Goal: Task Accomplishment & Management: Manage account settings

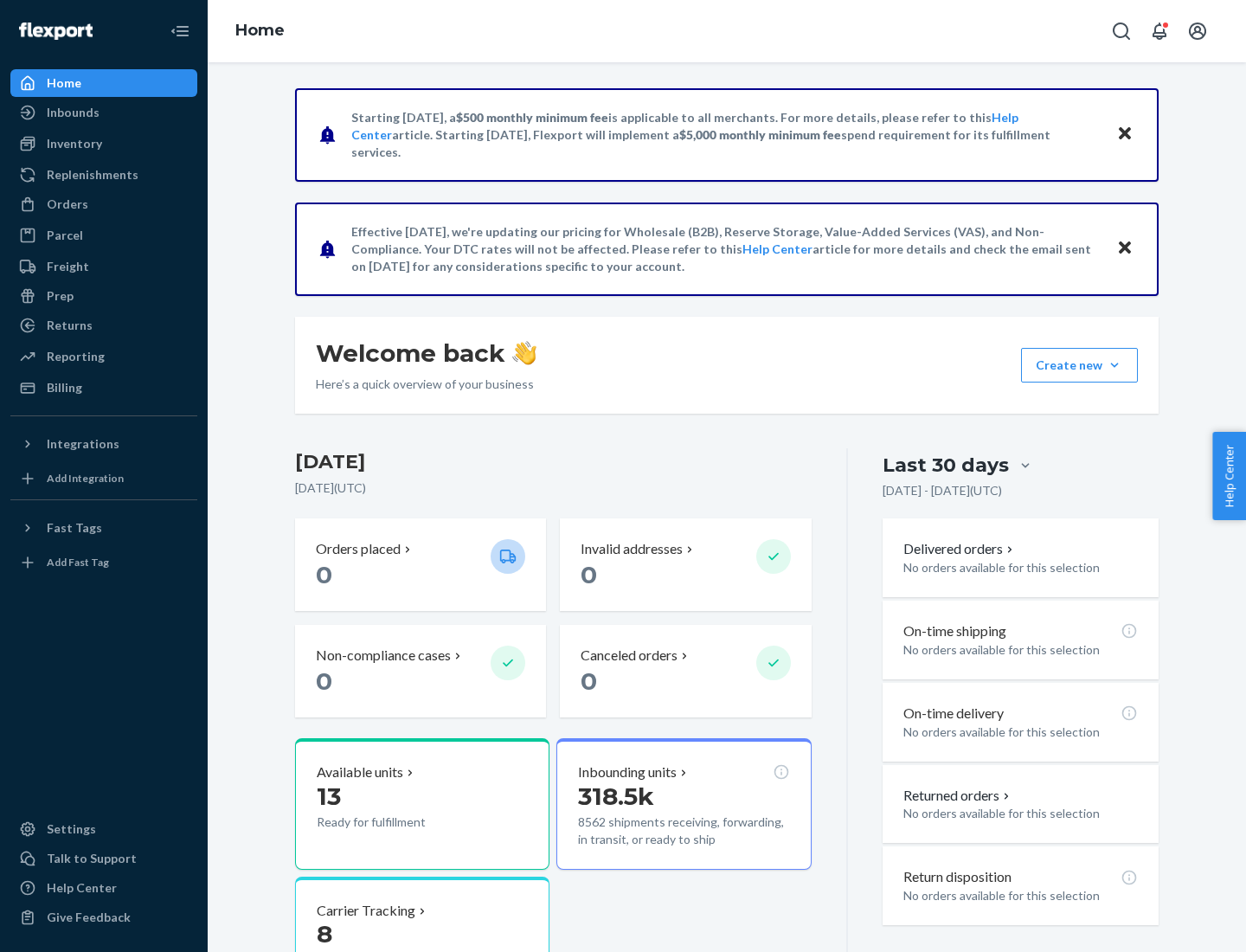
click at [1114, 365] on button "Create new Create new inbound Create new order Create new product" at bounding box center [1080, 365] width 117 height 35
click at [90, 175] on div "Replenishments" at bounding box center [92, 175] width 91 height 17
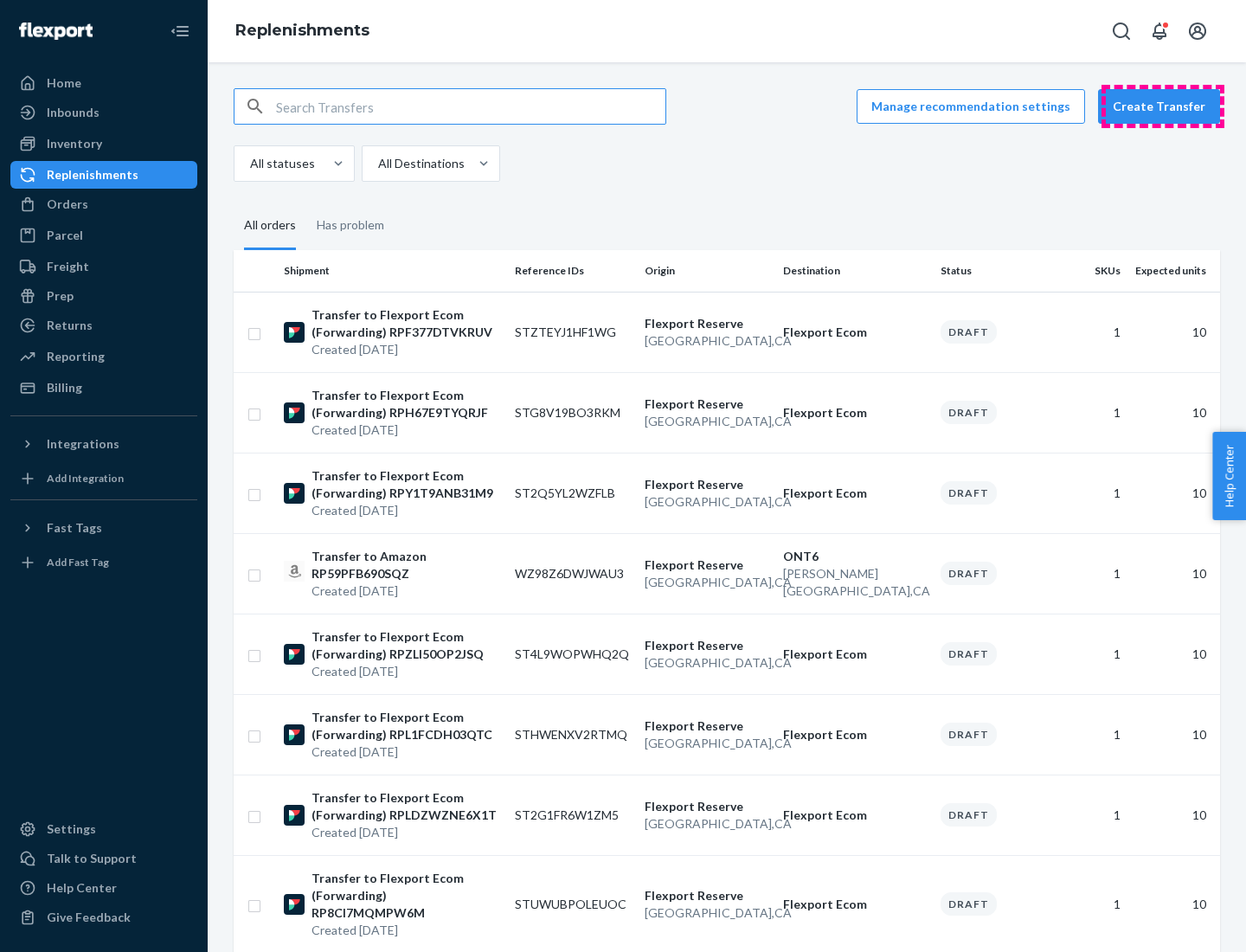
click at [1163, 107] on button "Create Transfer" at bounding box center [1159, 107] width 122 height 35
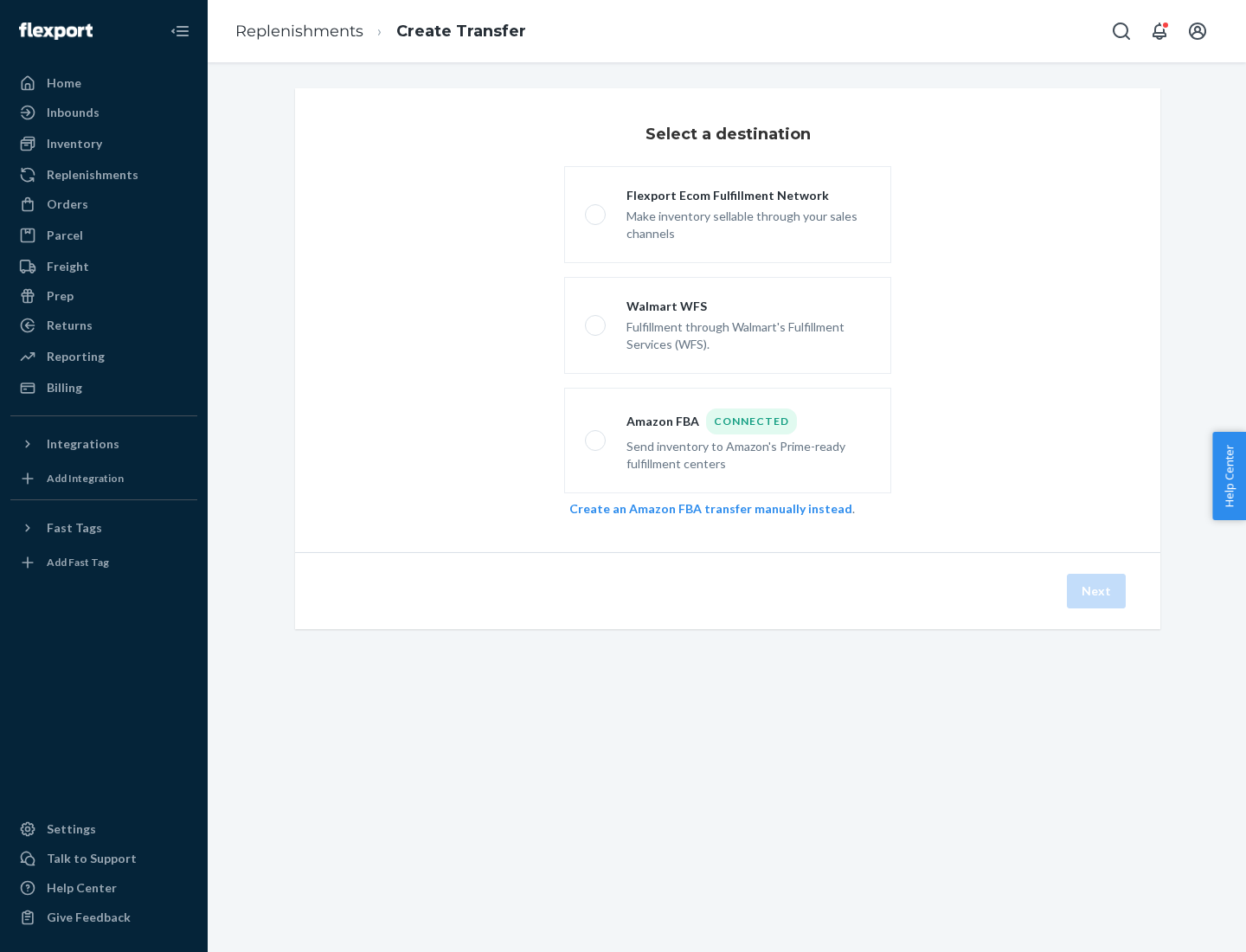
click at [748, 196] on div "Flexport Ecom Fulfillment Network" at bounding box center [748, 196] width 244 height 17
click at [597, 209] on input "Flexport Ecom Fulfillment Network Make inventory sellable through your sales ch…" at bounding box center [590, 215] width 11 height 11
radio input "true"
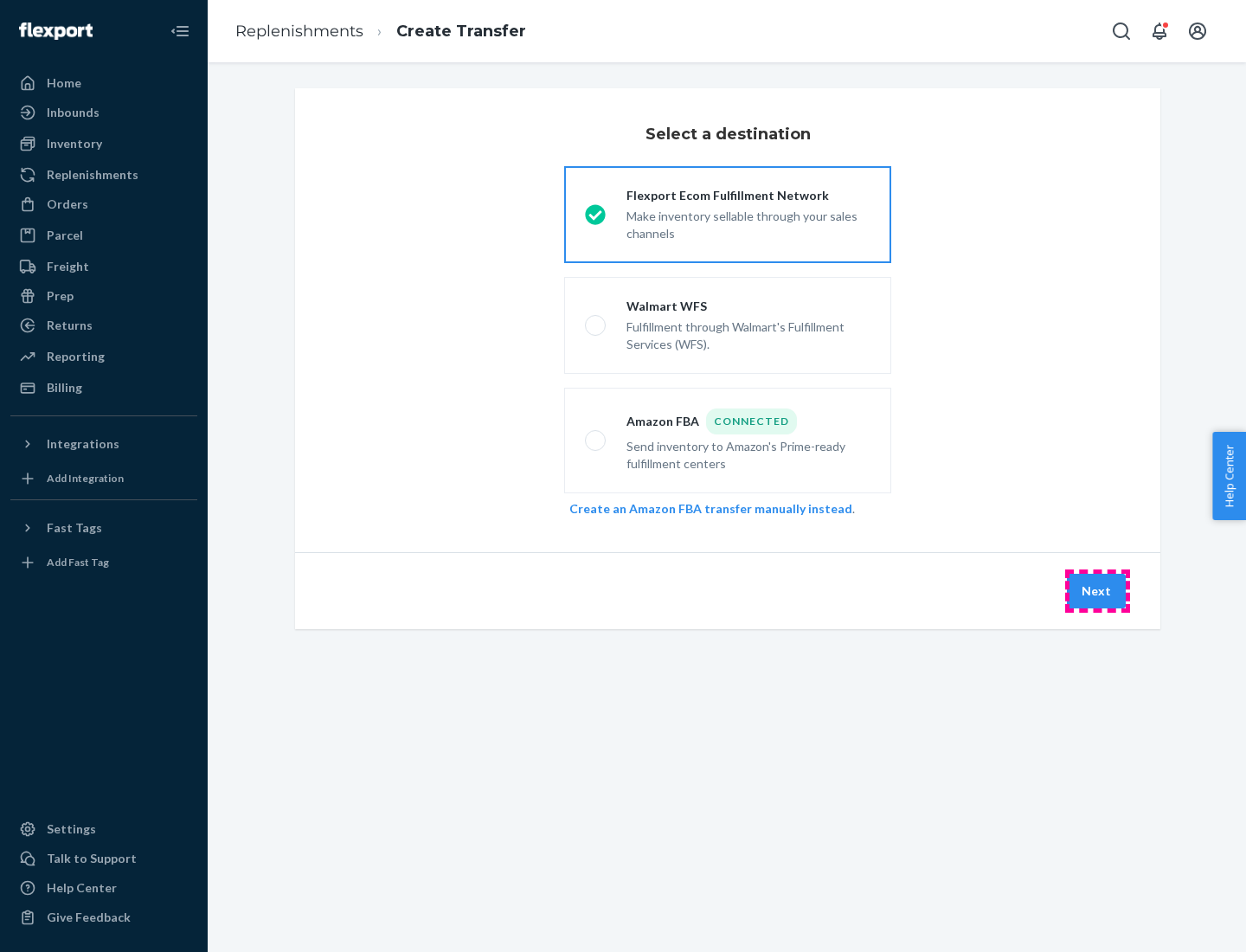
click at [1097, 591] on button "Next" at bounding box center [1096, 591] width 58 height 35
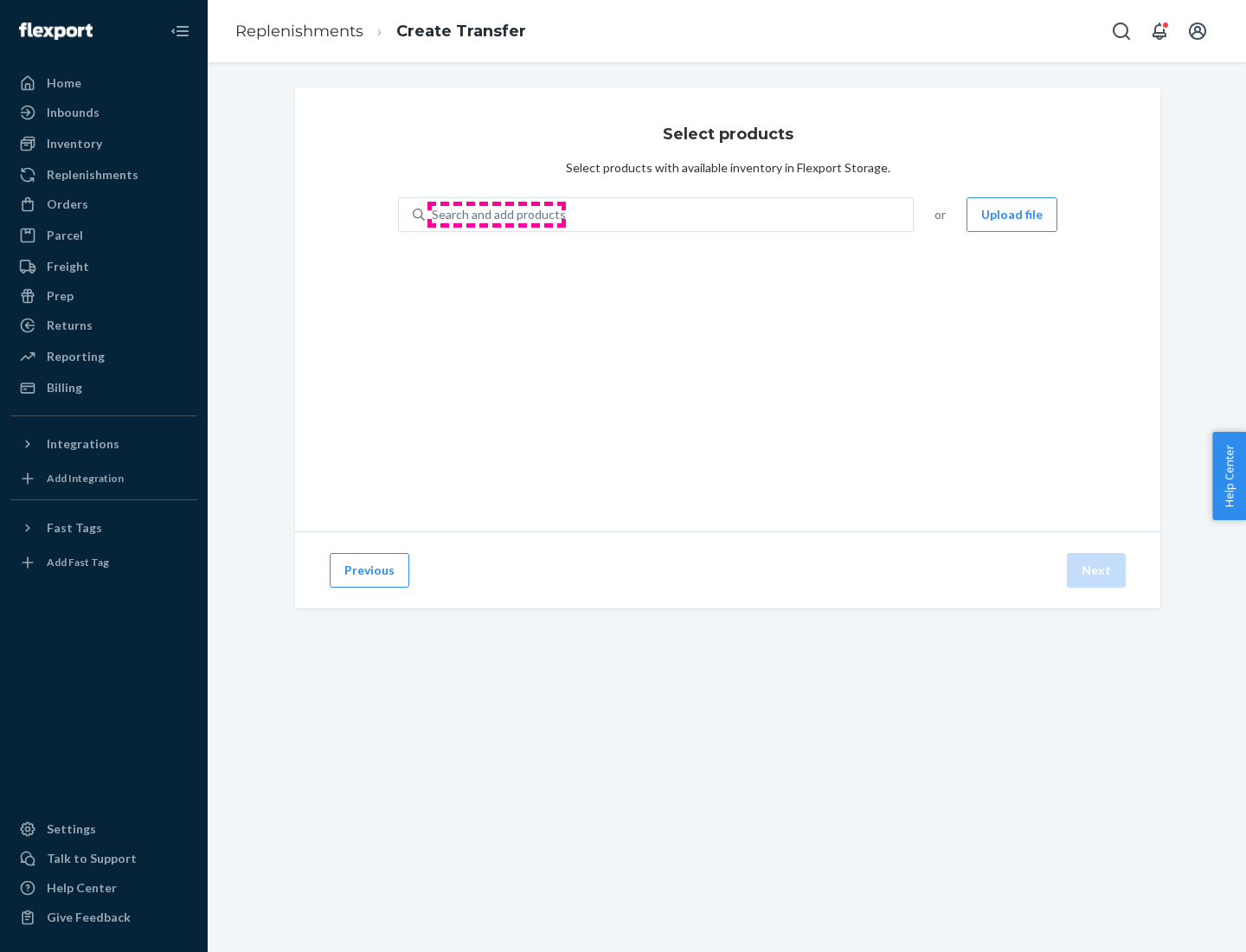
click at [497, 215] on div "Search and add products" at bounding box center [499, 214] width 134 height 17
click at [434, 215] on input "Search and add products" at bounding box center [433, 214] width 2 height 17
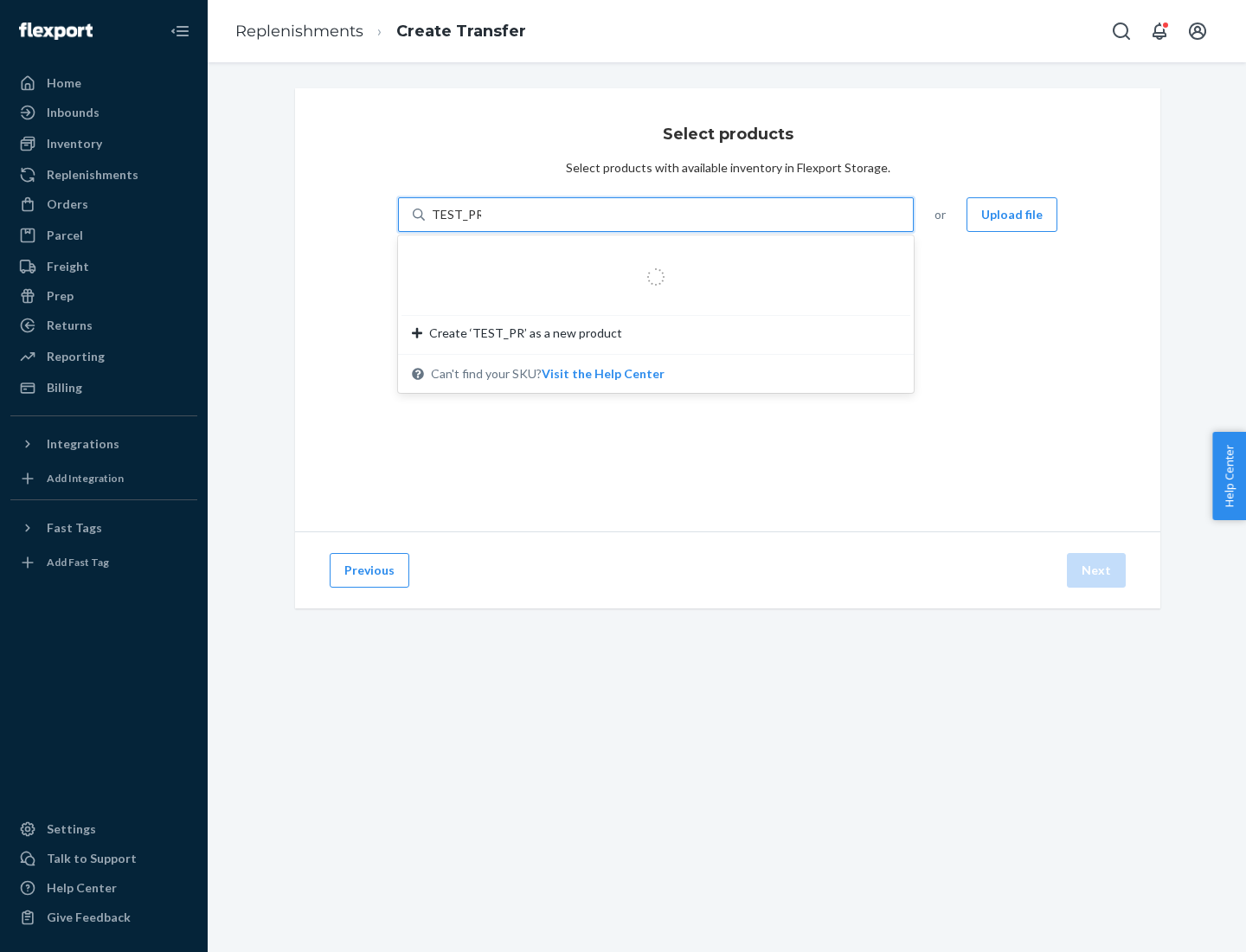
type input "TEST_PRODUCT"
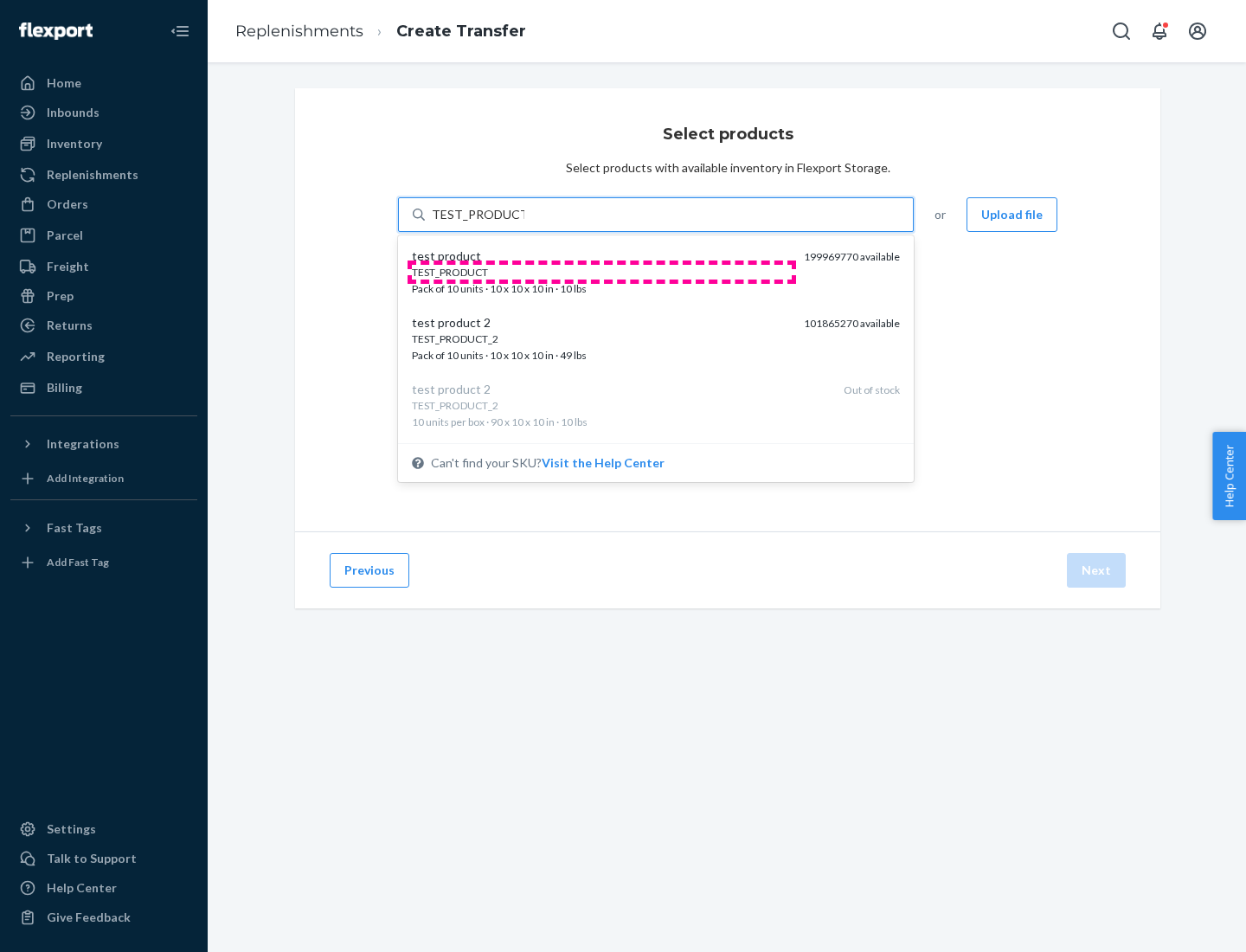
click at [601, 271] on div "TEST_PRODUCT" at bounding box center [601, 272] width 378 height 15
click at [524, 223] on input "TEST_PRODUCT" at bounding box center [478, 214] width 92 height 17
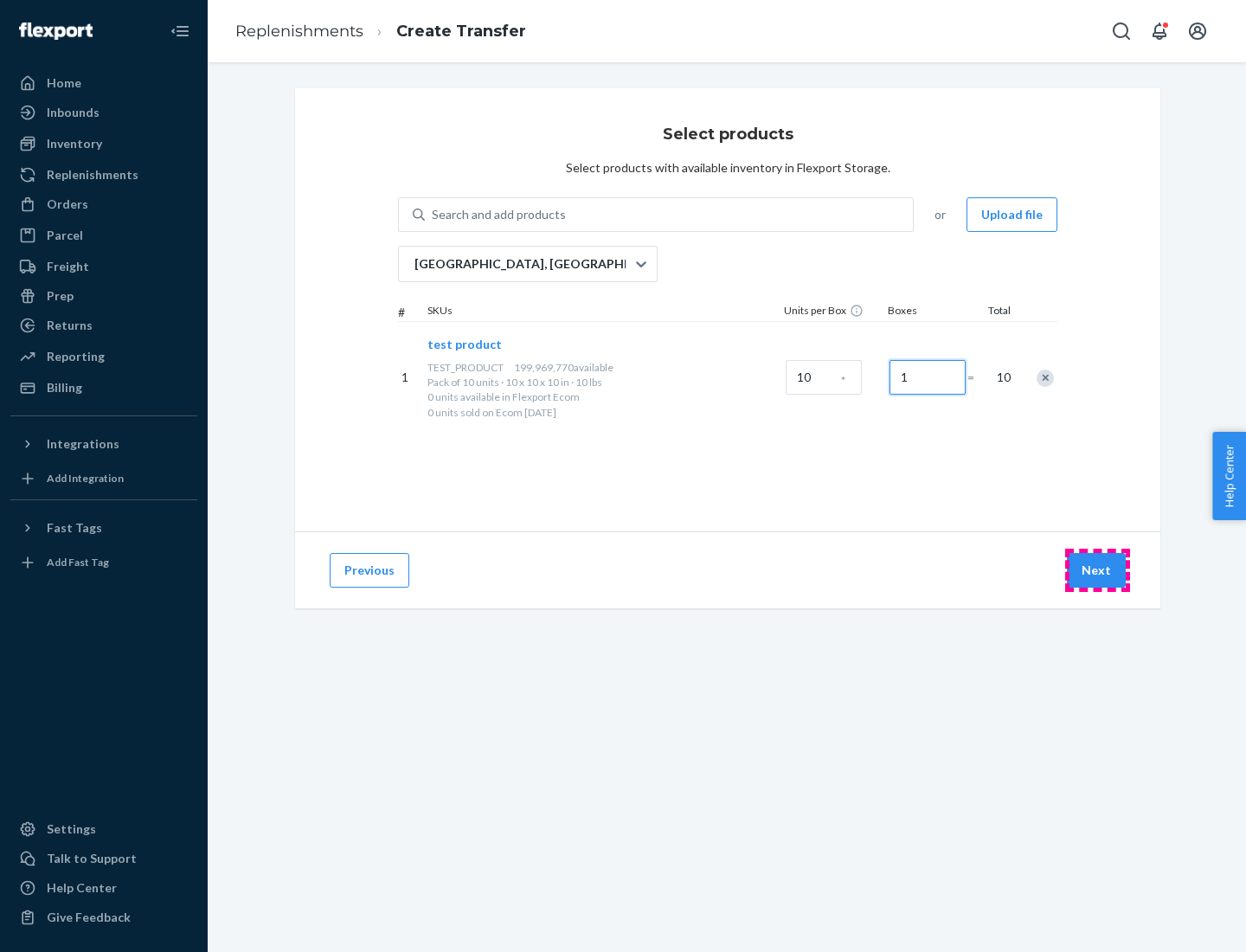
type input "1"
click at [1097, 570] on button "Next" at bounding box center [1096, 570] width 58 height 35
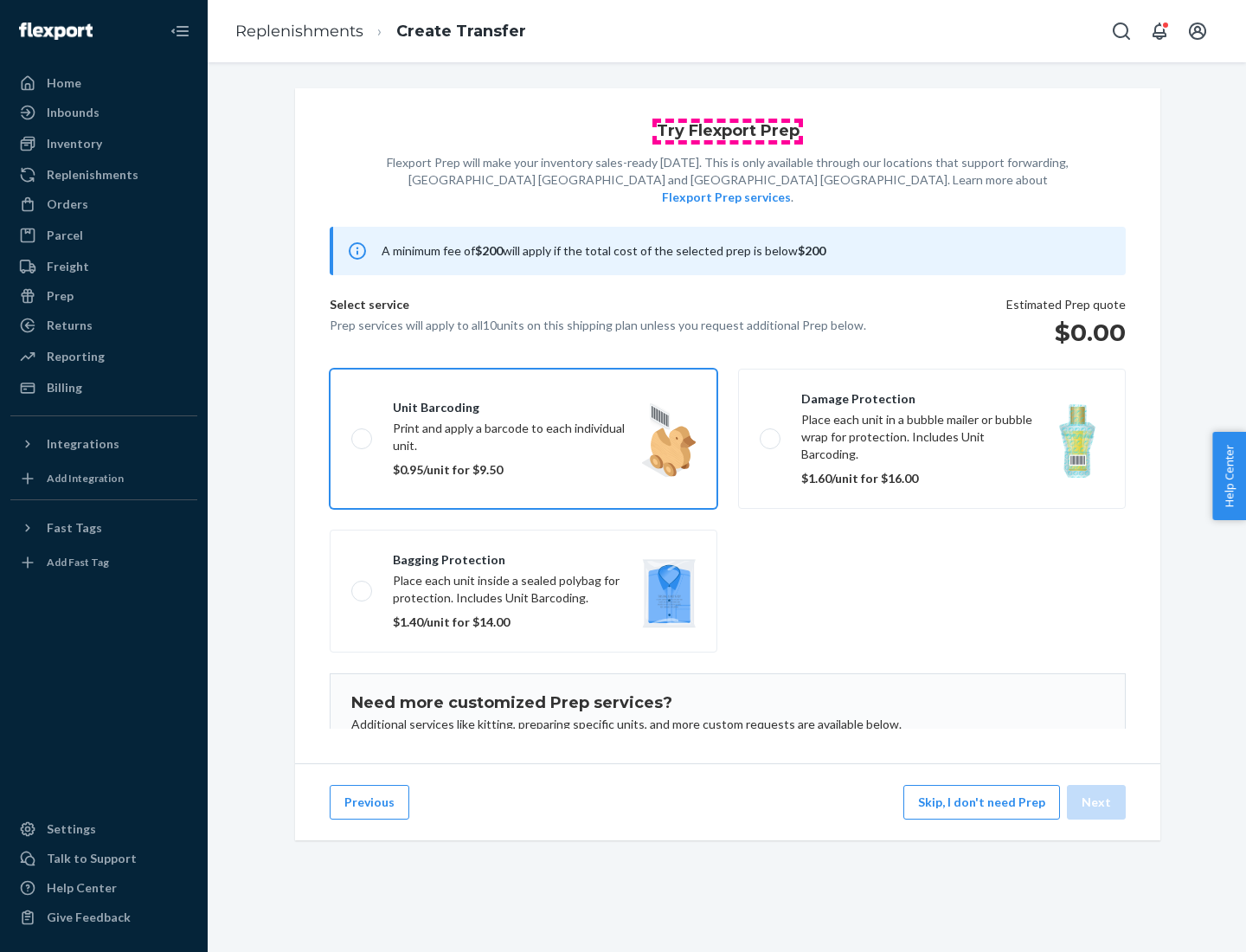
click at [352, 433] on input "Unit barcoding Print and apply a barcode to each individual unit. $0.95/unit fo…" at bounding box center [357, 439] width 11 height 11
checkbox input "true"
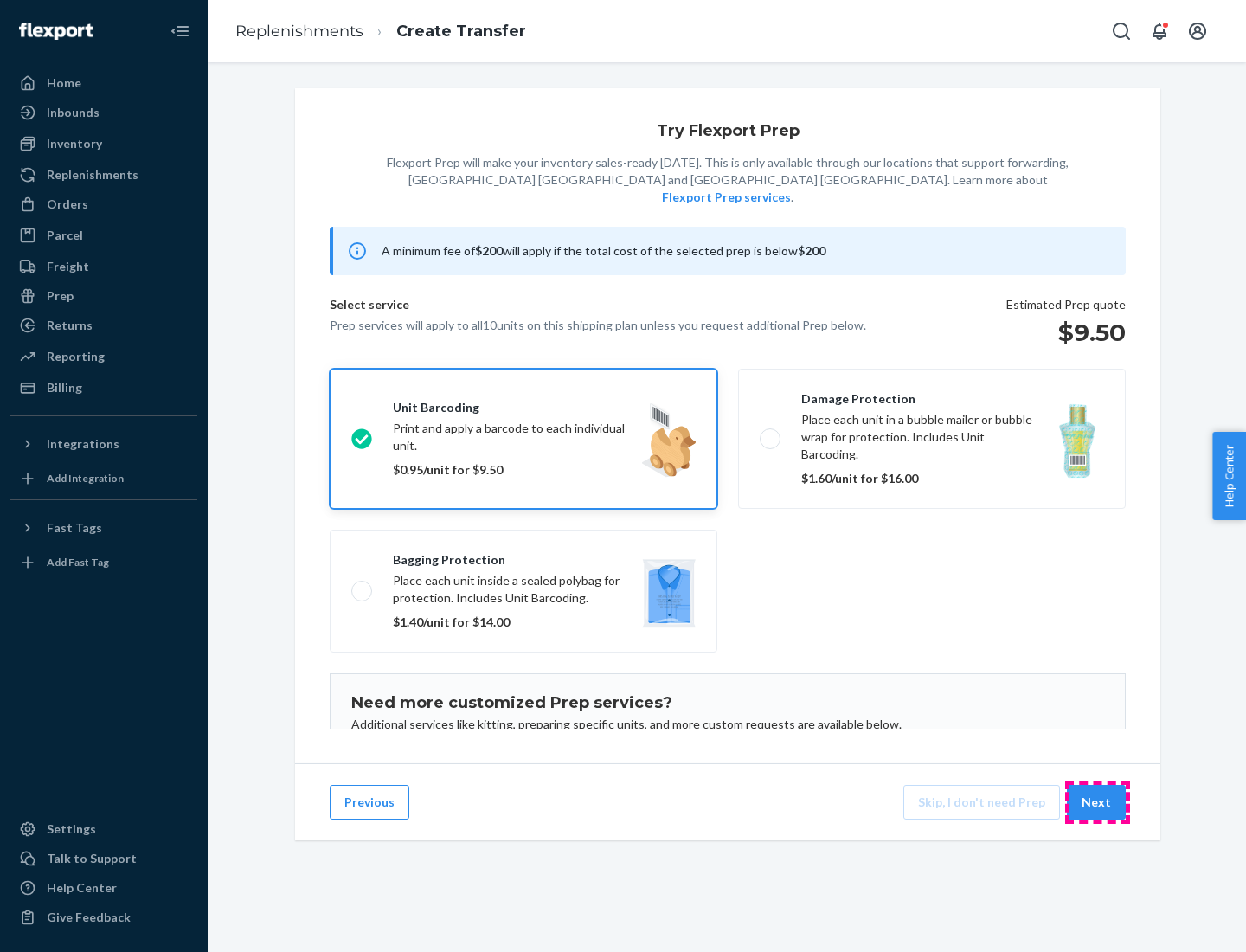
click at [1097, 802] on button "Next" at bounding box center [1096, 802] width 58 height 35
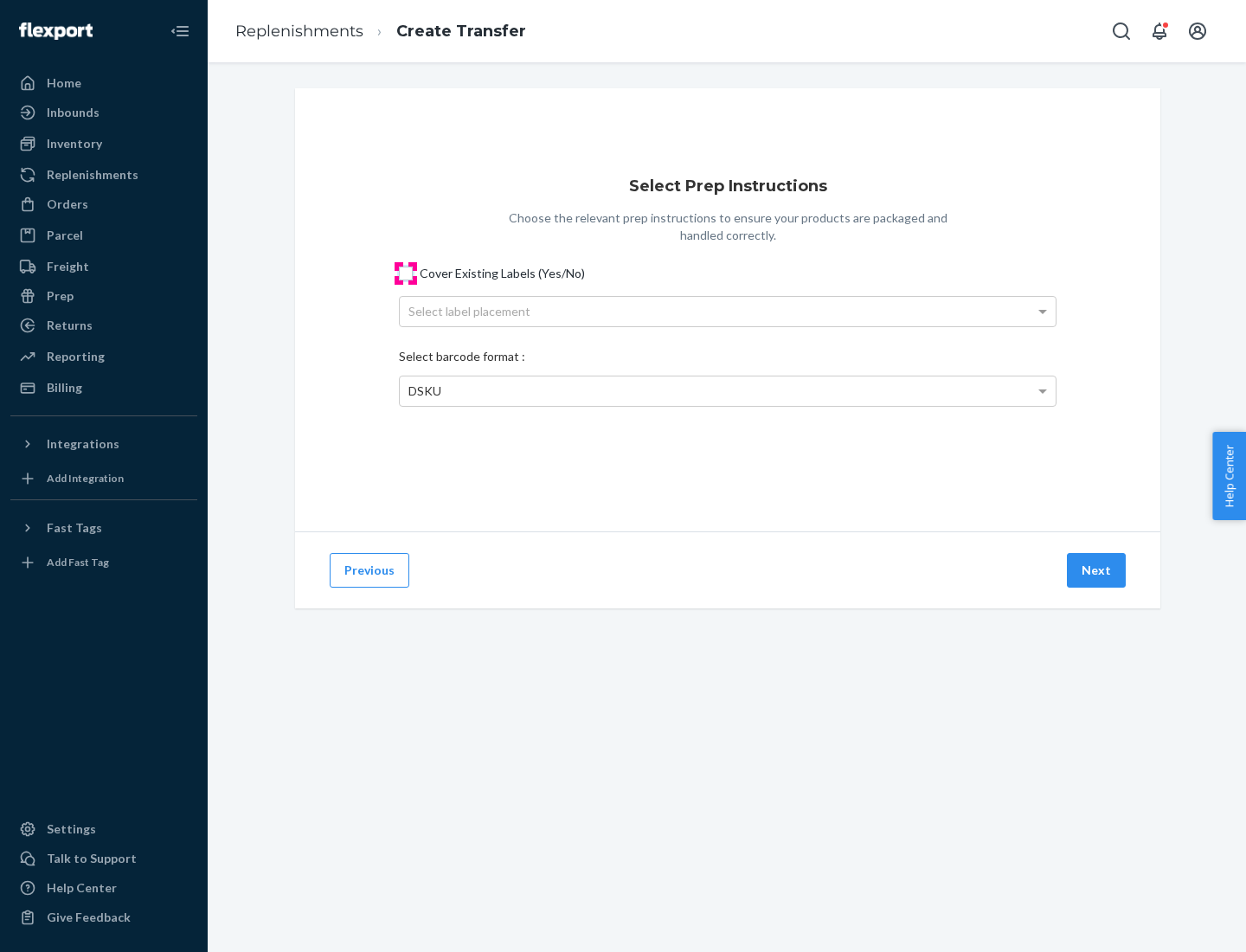
click at [406, 272] on input "Cover Existing Labels (Yes/No)" at bounding box center [406, 273] width 14 height 14
checkbox input "true"
click at [728, 311] on div "Select label placement" at bounding box center [728, 312] width 656 height 29
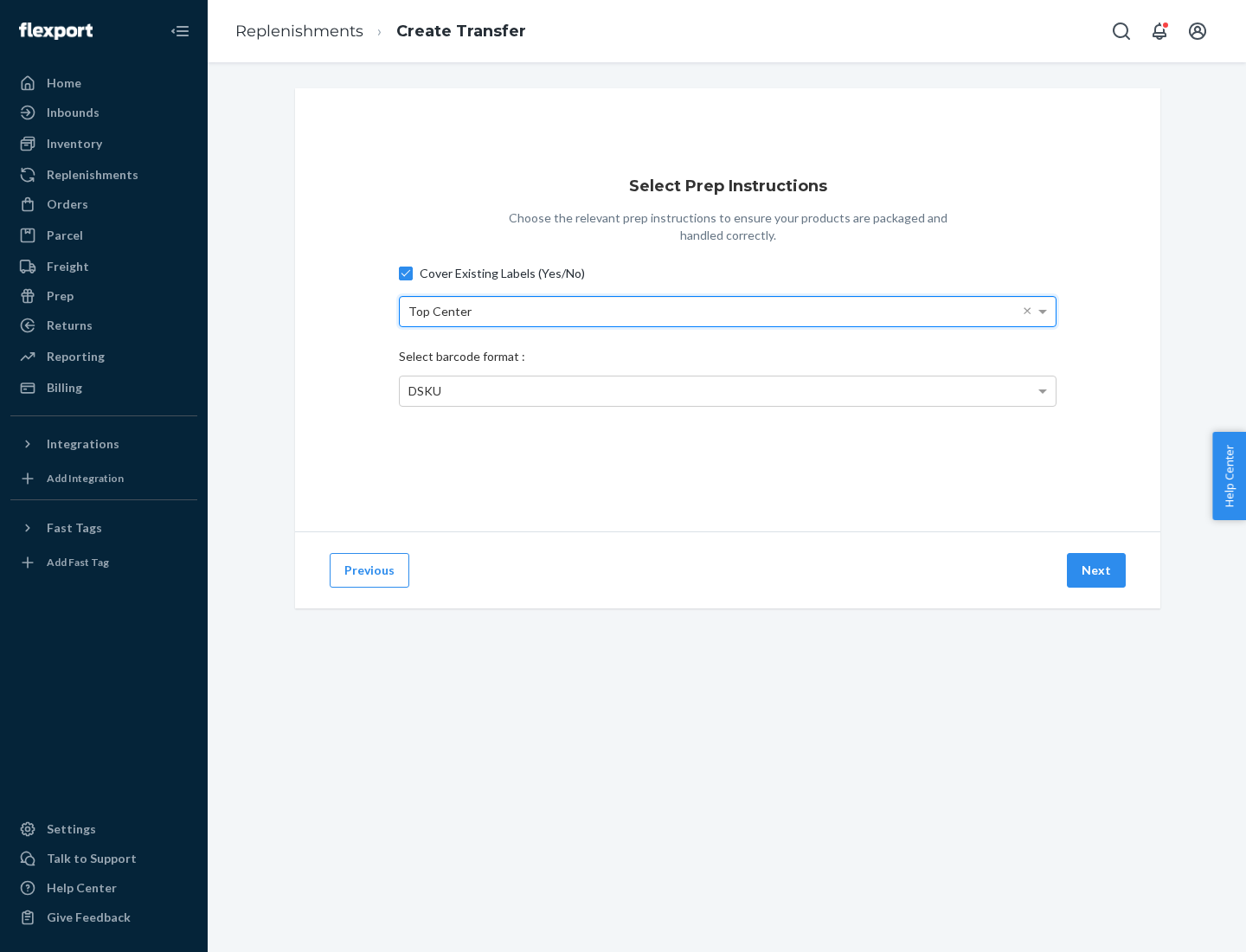
click at [728, 311] on div "Top Center" at bounding box center [728, 312] width 656 height 29
